Goal: Check status: Check status

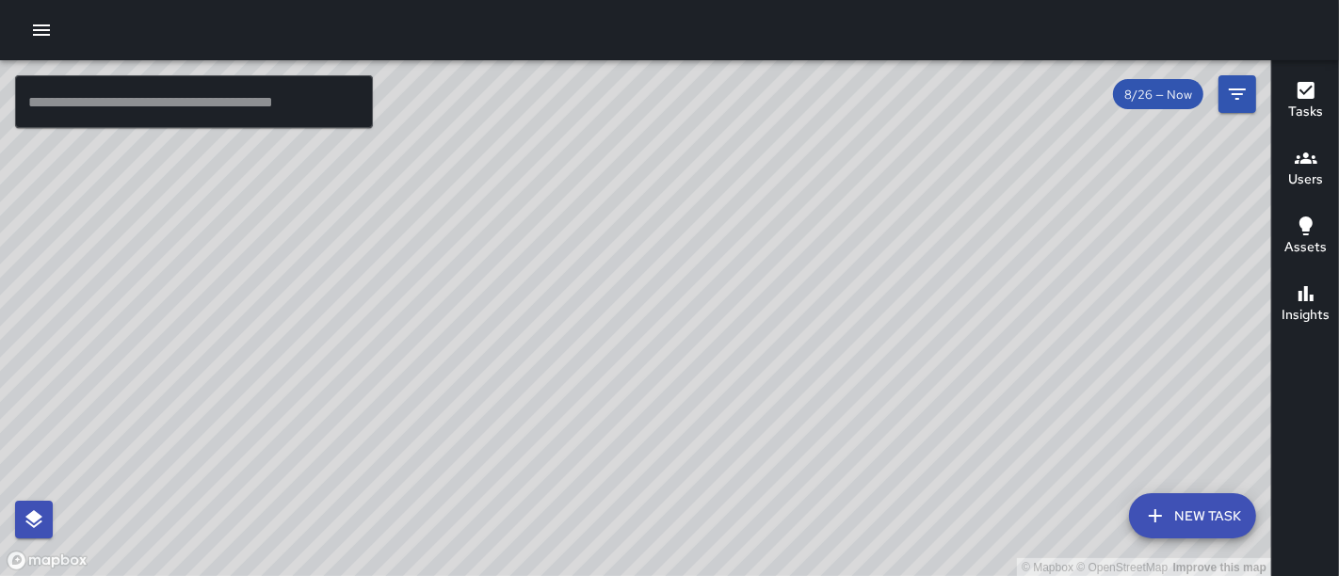
drag, startPoint x: 872, startPoint y: 306, endPoint x: 532, endPoint y: 331, distance: 340.8
click at [532, 331] on div "© Mapbox © OpenStreetMap Improve this map" at bounding box center [635, 318] width 1271 height 517
drag, startPoint x: 806, startPoint y: 250, endPoint x: 680, endPoint y: 382, distance: 182.5
click at [680, 382] on div "© Mapbox © OpenStreetMap Improve this map" at bounding box center [635, 318] width 1271 height 517
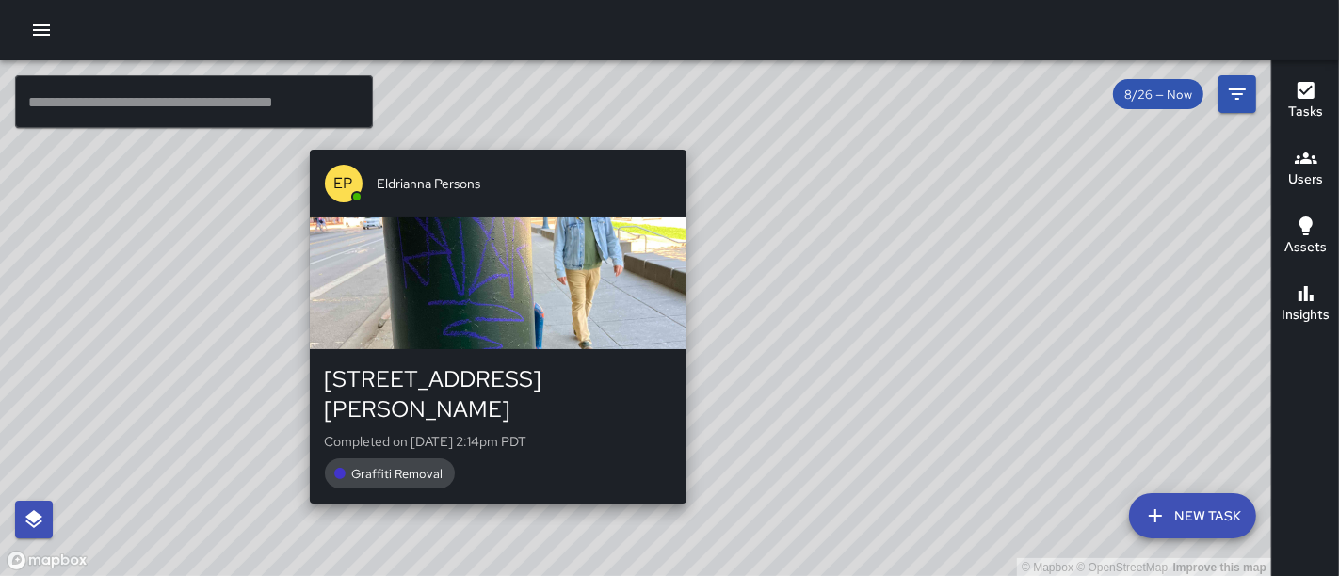
click at [488, 133] on div "© Mapbox © OpenStreetMap Improve this map EP Eldrianna Persons [STREET_ADDRESS]…" at bounding box center [635, 318] width 1271 height 517
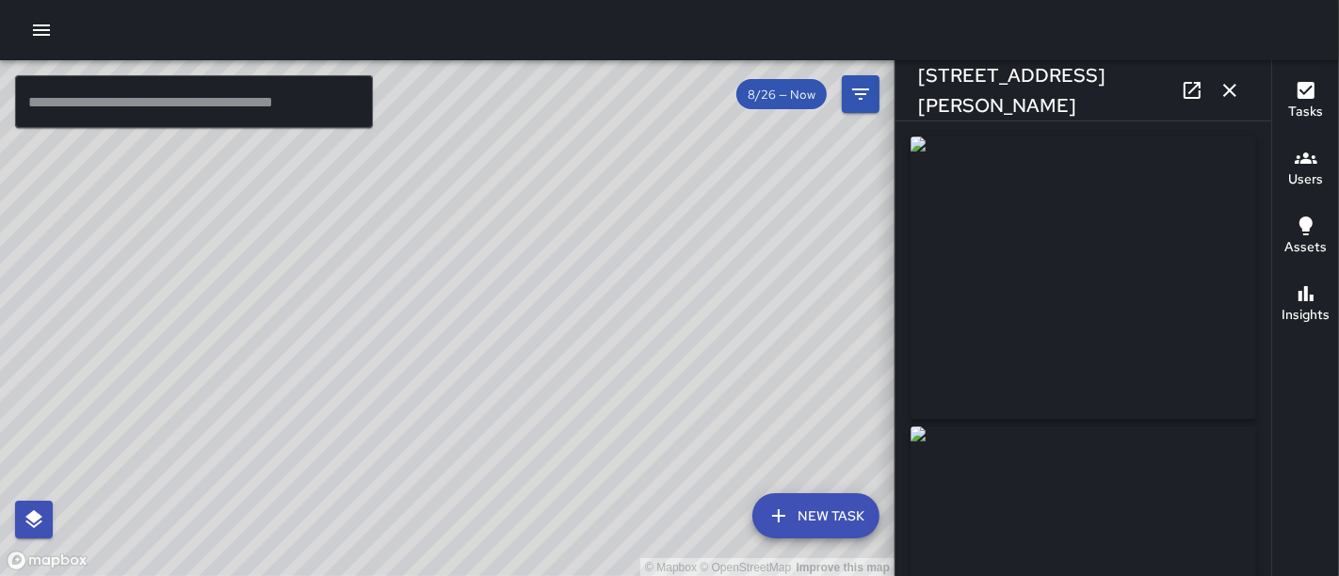
type input "**********"
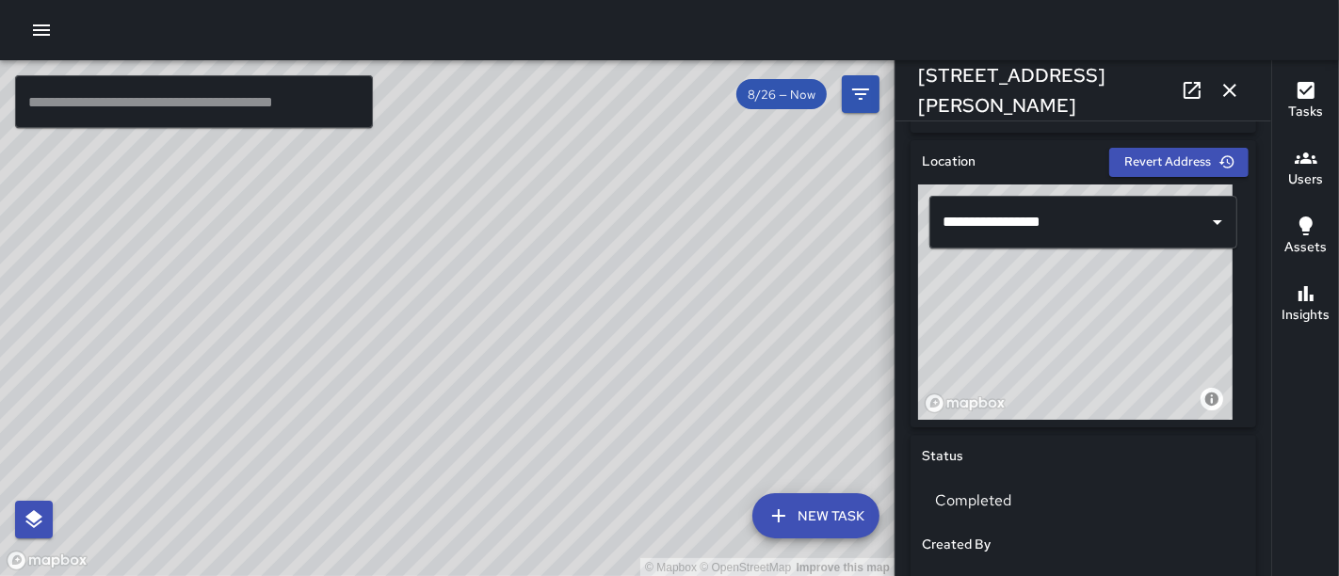
scroll to position [573, 0]
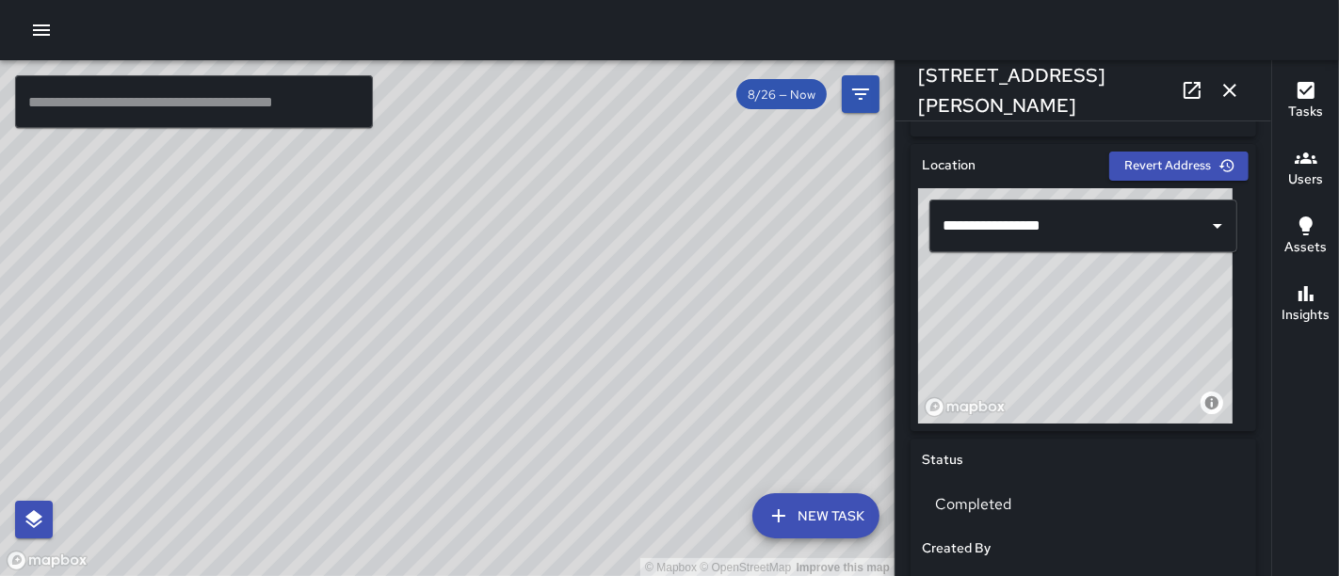
drag, startPoint x: 386, startPoint y: 337, endPoint x: 660, endPoint y: 163, distance: 324.7
click at [660, 163] on div "© Mapbox © OpenStreetMap Improve this map" at bounding box center [447, 318] width 895 height 517
drag, startPoint x: 536, startPoint y: 281, endPoint x: 761, endPoint y: 77, distance: 303.4
click at [761, 77] on div "© Mapbox © OpenStreetMap Improve this map ​ New Task 8/26 — Now Map Layers Task…" at bounding box center [447, 318] width 895 height 516
drag, startPoint x: 583, startPoint y: 224, endPoint x: 651, endPoint y: 121, distance: 123.8
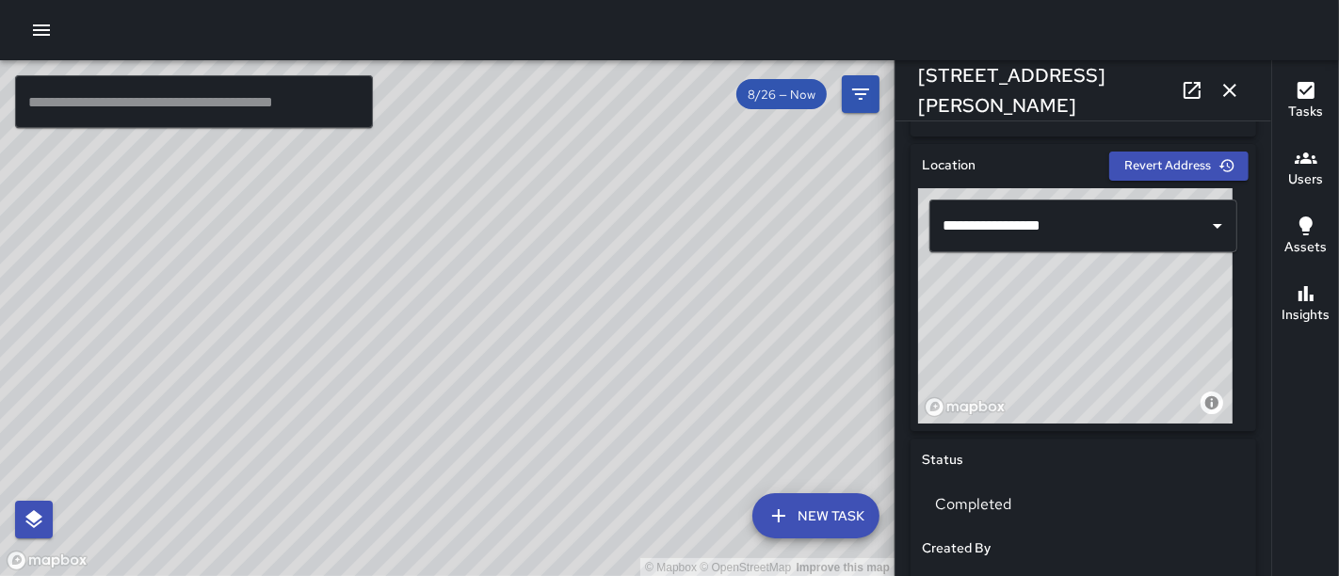
click at [651, 121] on div "© Mapbox © OpenStreetMap Improve this map" at bounding box center [447, 318] width 895 height 517
drag, startPoint x: 567, startPoint y: 341, endPoint x: 667, endPoint y: 248, distance: 136.6
click at [667, 248] on div "© Mapbox © OpenStreetMap Improve this map" at bounding box center [447, 318] width 895 height 517
drag, startPoint x: 452, startPoint y: 306, endPoint x: 612, endPoint y: 44, distance: 306.9
click at [612, 44] on div "© Mapbox © OpenStreetMap Improve this map ​ New Task 8/26 — Now Map Layers Task…" at bounding box center [669, 288] width 1339 height 576
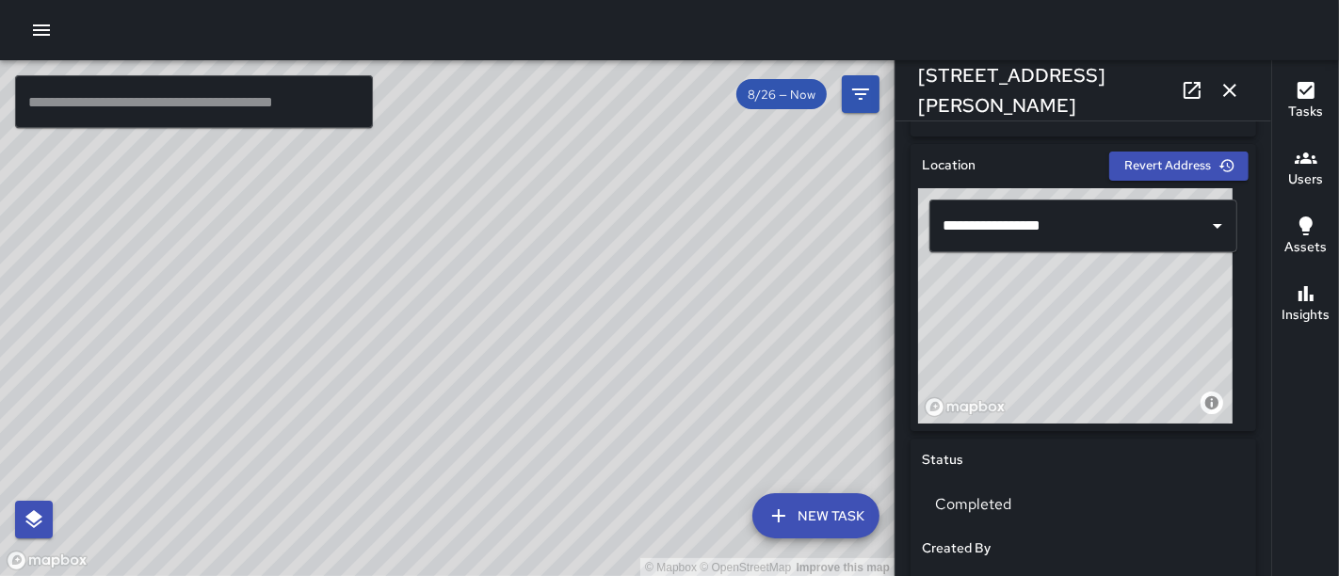
drag, startPoint x: 462, startPoint y: 399, endPoint x: 732, endPoint y: 146, distance: 369.7
click at [732, 146] on div "© Mapbox © OpenStreetMap Improve this map" at bounding box center [447, 318] width 895 height 517
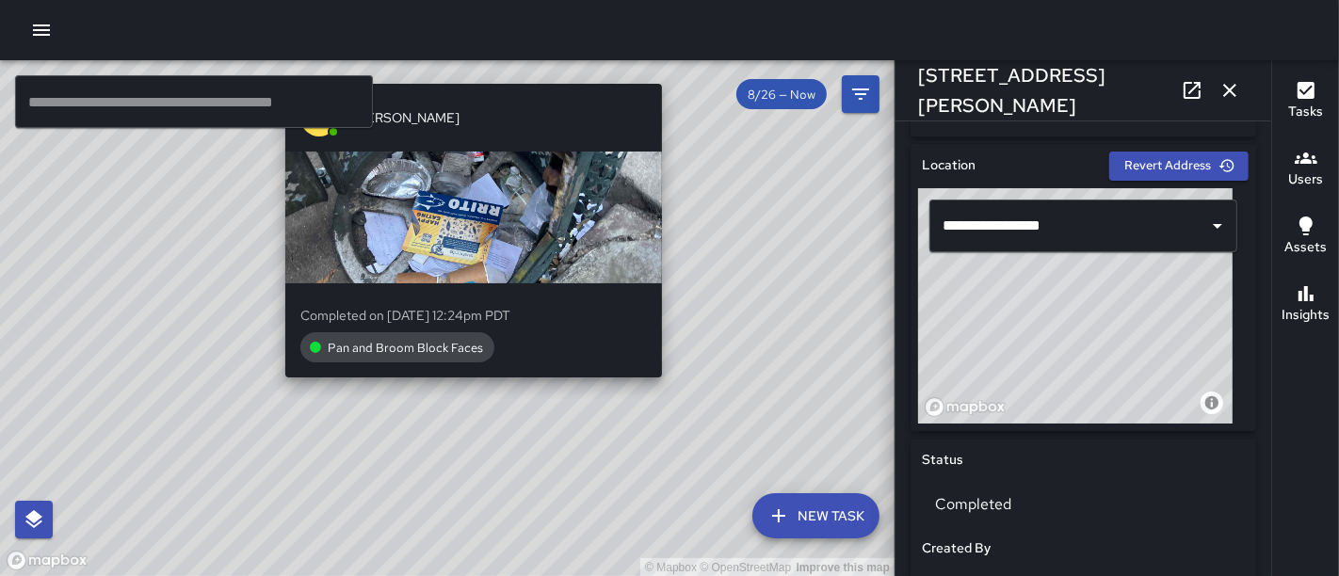
drag, startPoint x: 416, startPoint y: 269, endPoint x: 496, endPoint y: 396, distance: 150.2
click at [496, 396] on div "BG [PERSON_NAME] Completed on [DATE] 12:24pm PDT Pan and Broom Block Faces" at bounding box center [474, 243] width 392 height 335
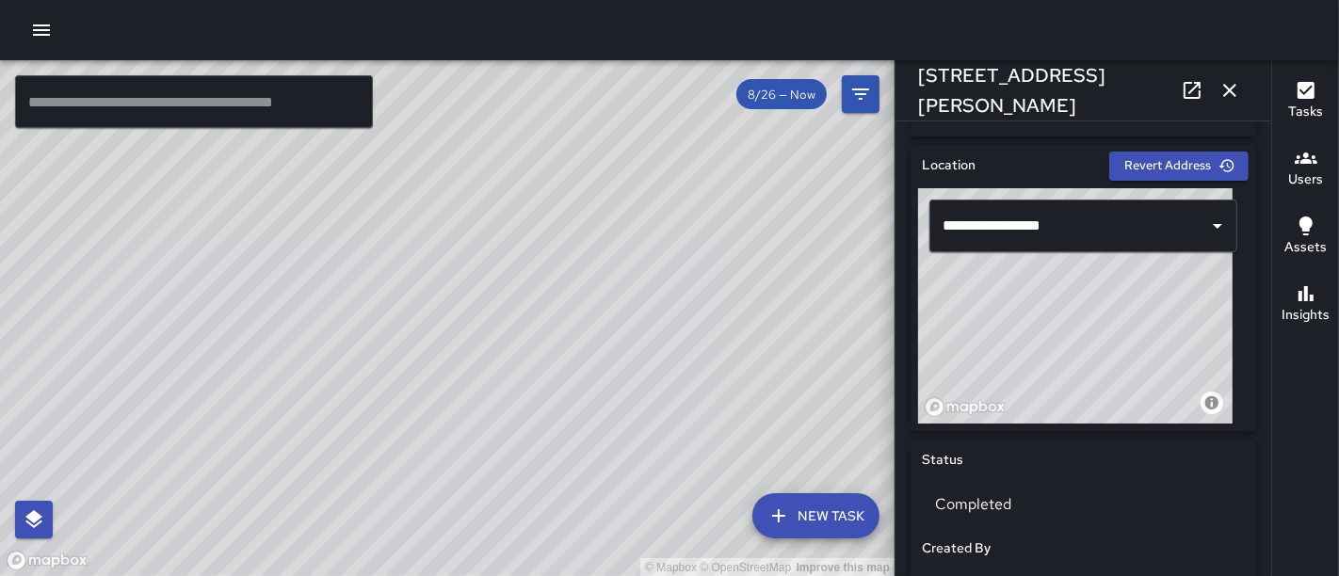
drag, startPoint x: 824, startPoint y: 459, endPoint x: 504, endPoint y: 166, distance: 433.9
click at [504, 166] on div "© Mapbox © OpenStreetMap Improve this map" at bounding box center [447, 318] width 895 height 517
click at [1224, 86] on icon "button" at bounding box center [1230, 90] width 23 height 23
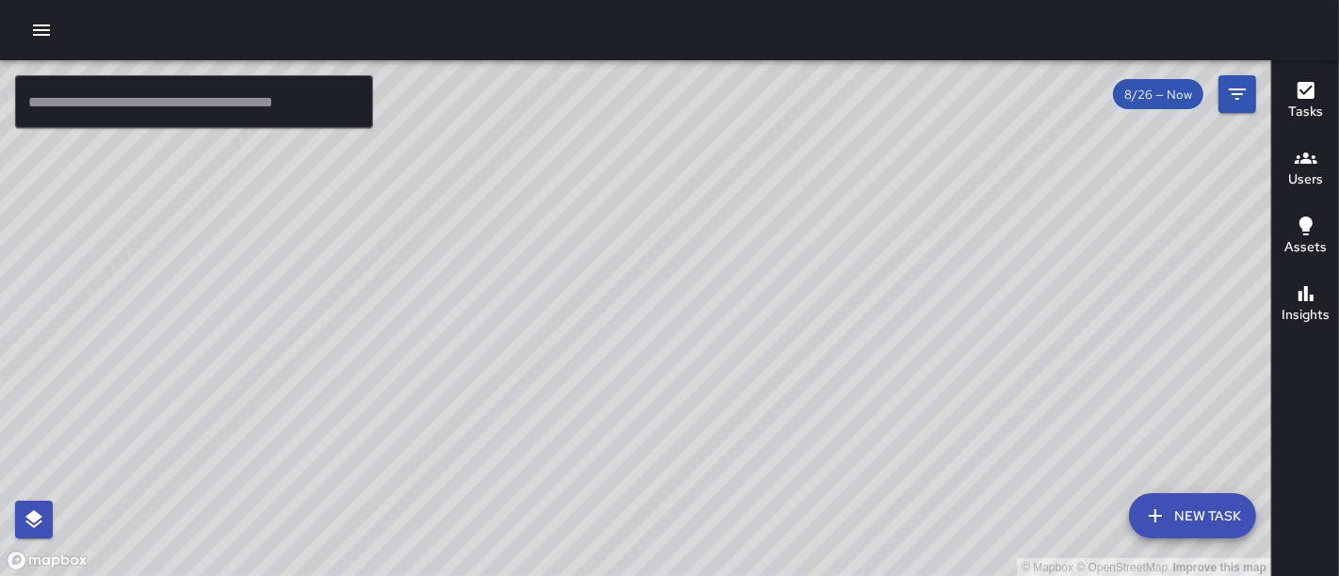
drag, startPoint x: 936, startPoint y: 298, endPoint x: 720, endPoint y: 524, distance: 312.4
click at [720, 524] on div "© Mapbox © OpenStreetMap Improve this map" at bounding box center [635, 318] width 1271 height 517
drag, startPoint x: 890, startPoint y: 218, endPoint x: 719, endPoint y: 443, distance: 282.2
click at [719, 443] on div "© Mapbox © OpenStreetMap Improve this map" at bounding box center [635, 318] width 1271 height 517
drag, startPoint x: 767, startPoint y: 350, endPoint x: 897, endPoint y: 228, distance: 179.2
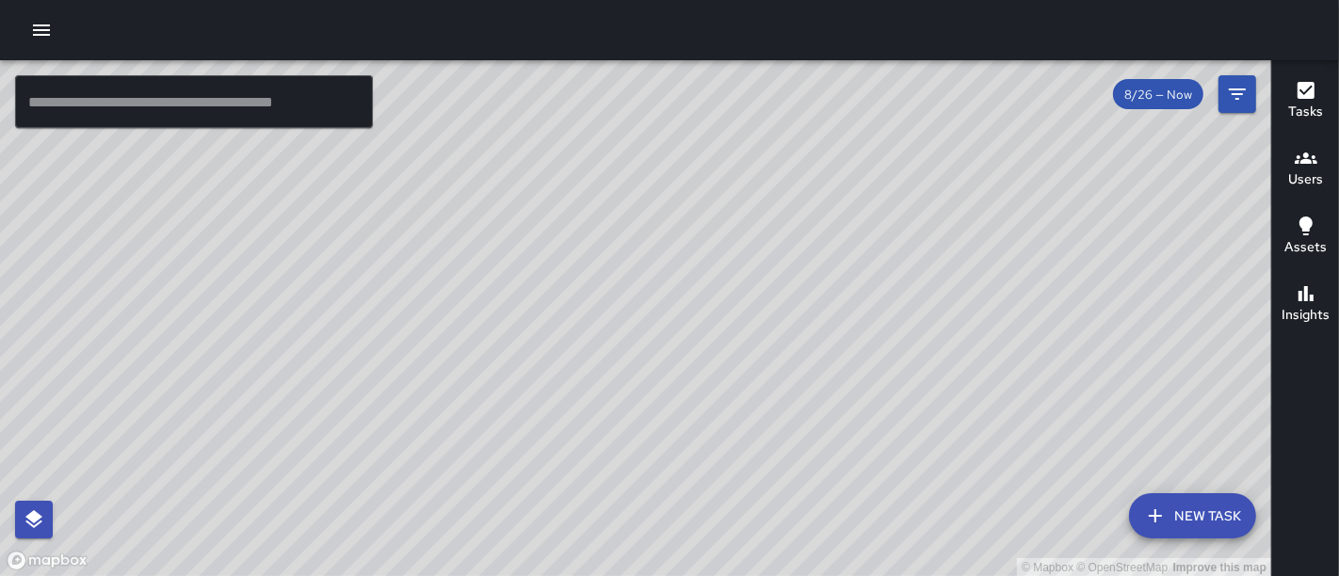
click at [897, 228] on div "© Mapbox © OpenStreetMap Improve this map" at bounding box center [635, 318] width 1271 height 517
drag, startPoint x: 888, startPoint y: 299, endPoint x: 1041, endPoint y: 81, distance: 265.7
click at [1041, 81] on div "© Mapbox © OpenStreetMap Improve this map" at bounding box center [635, 318] width 1271 height 517
